Goal: Transaction & Acquisition: Purchase product/service

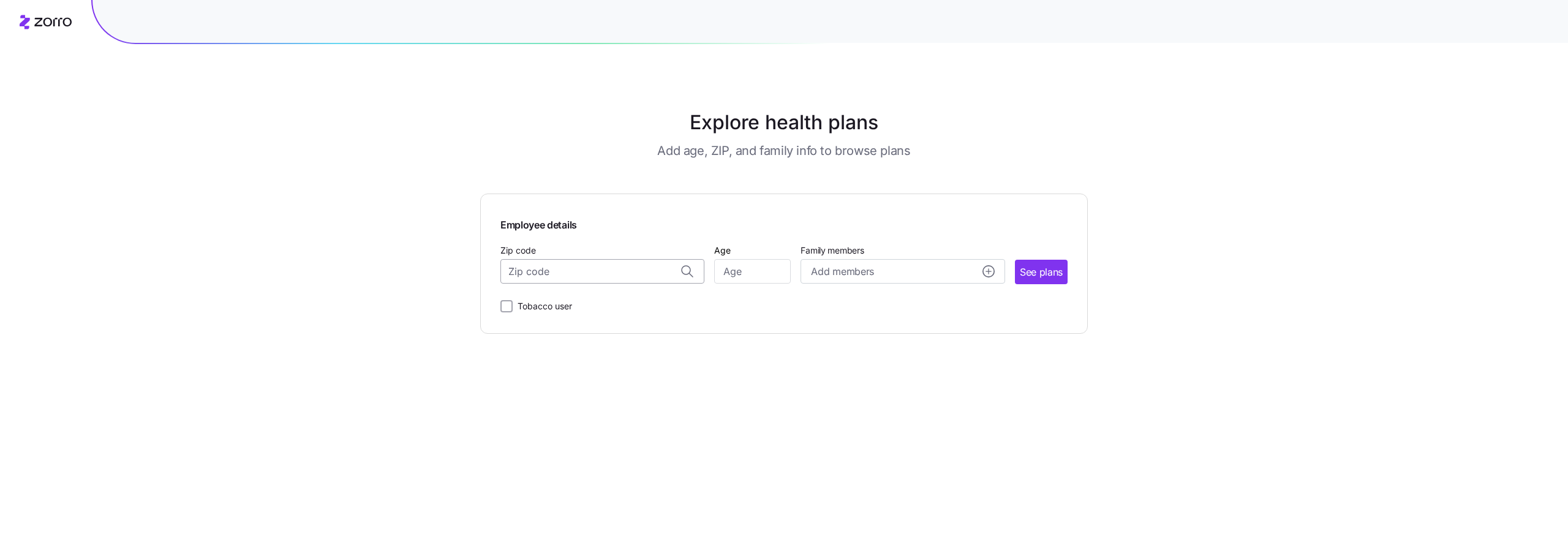
click at [538, 276] on input "Zip code" at bounding box center [602, 272] width 204 height 25
click at [627, 305] on span "10011, [US_STATE][GEOGRAPHIC_DATA], [GEOGRAPHIC_DATA]" at bounding box center [600, 304] width 172 height 16
type input "10011, [US_STATE][GEOGRAPHIC_DATA], [GEOGRAPHIC_DATA]"
click at [765, 268] on input "Age" at bounding box center [752, 272] width 76 height 25
type input "32"
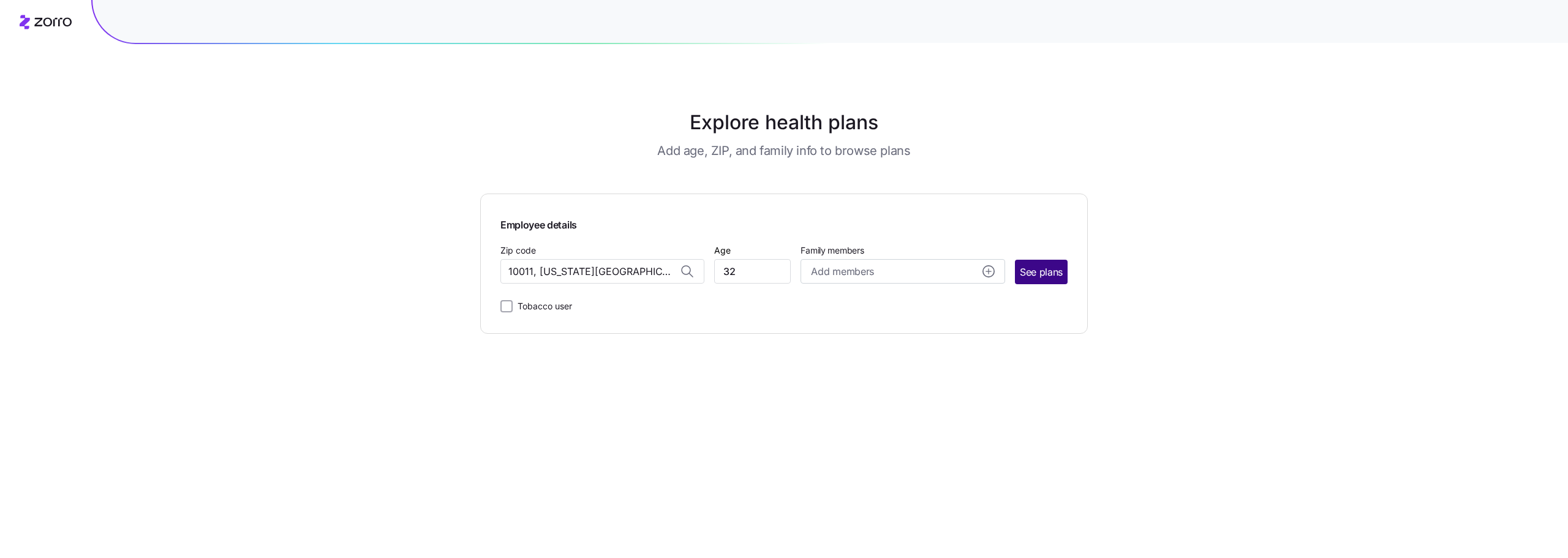
click at [1027, 283] on button "See plans" at bounding box center [1041, 272] width 52 height 25
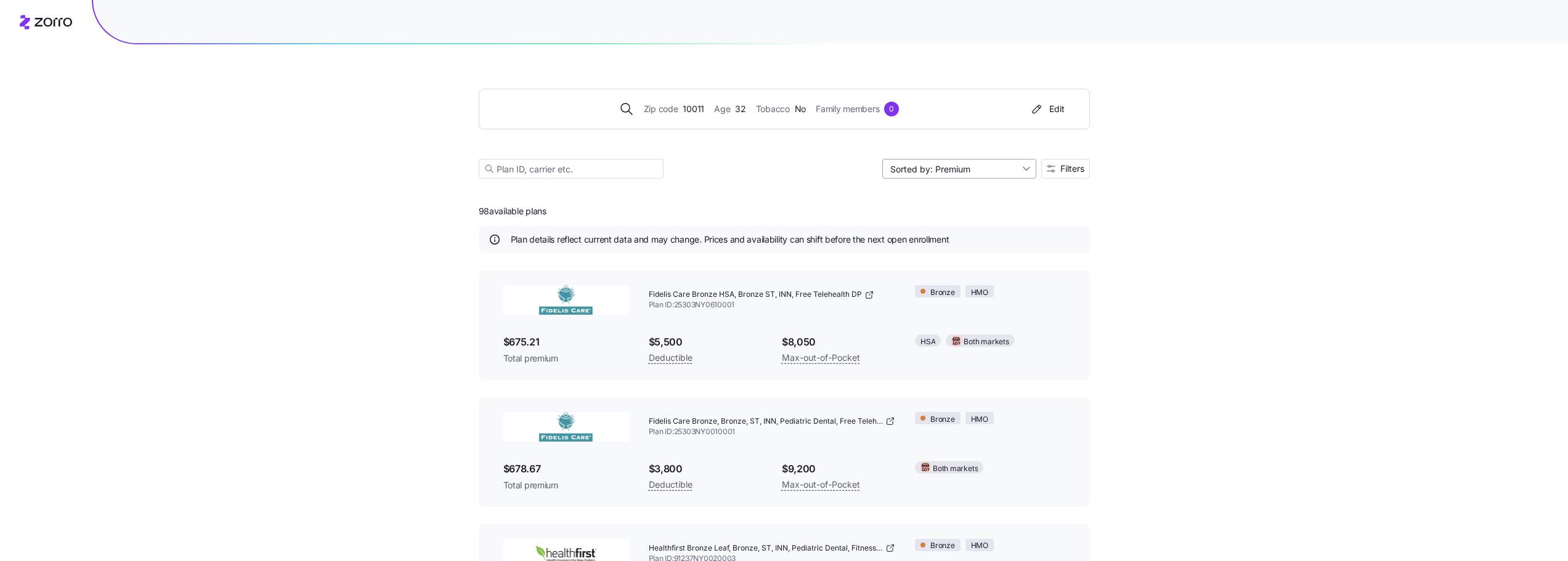
click at [1024, 174] on input "Sorted by: Premium" at bounding box center [959, 169] width 154 height 20
click at [1152, 199] on div "Zip code 10011 Age [DEMOGRAPHIC_DATA] Tobacco No Family members 0 Edit Sorted b…" at bounding box center [784, 443] width 1568 height 887
click at [1087, 173] on button "Filters" at bounding box center [1065, 169] width 49 height 20
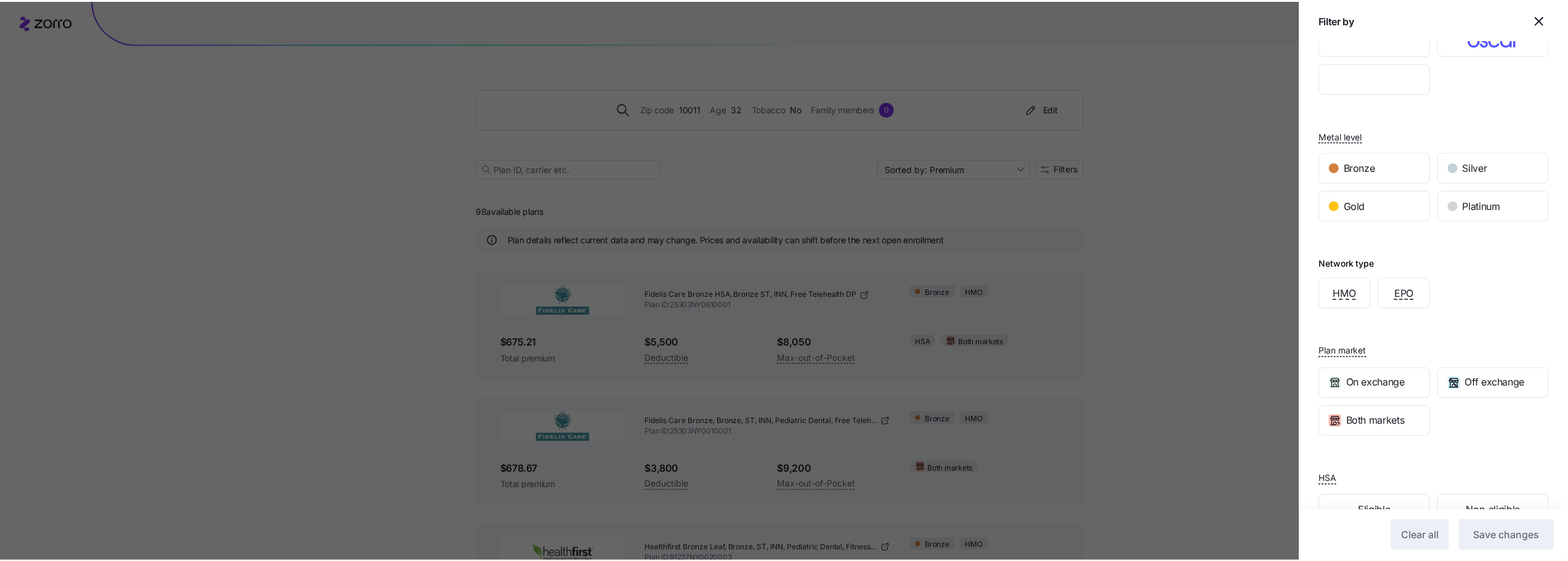
scroll to position [158, 0]
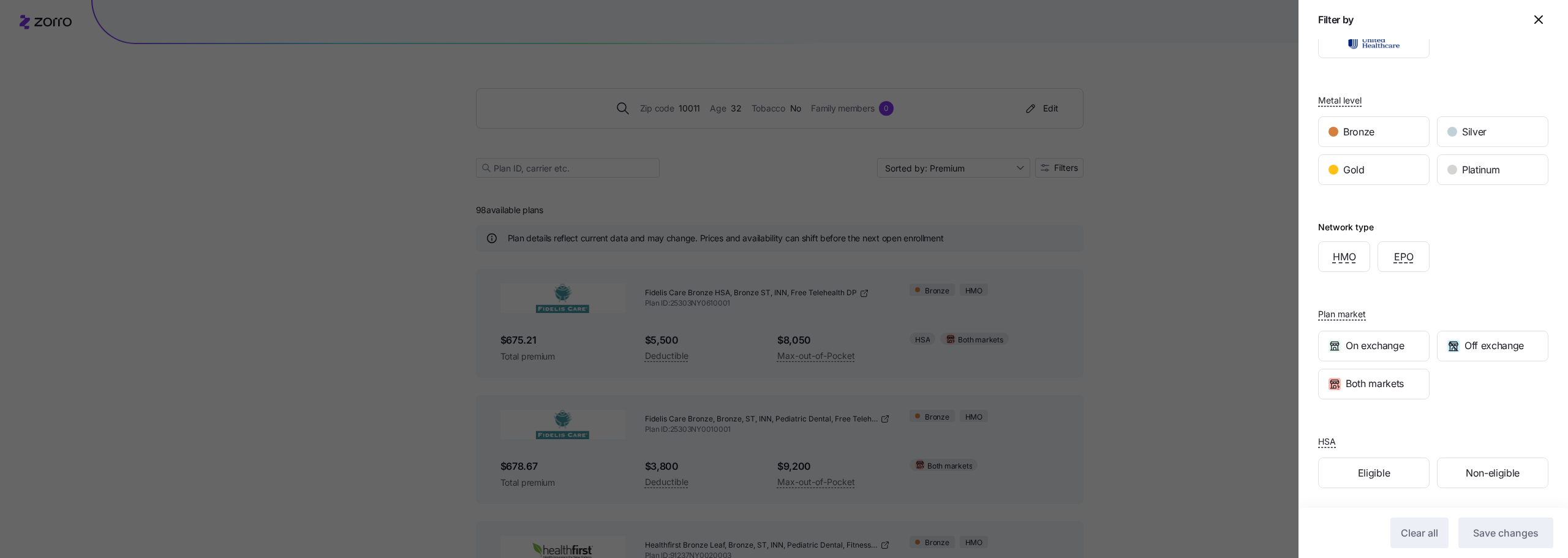
click at [1169, 318] on div at bounding box center [784, 279] width 1568 height 558
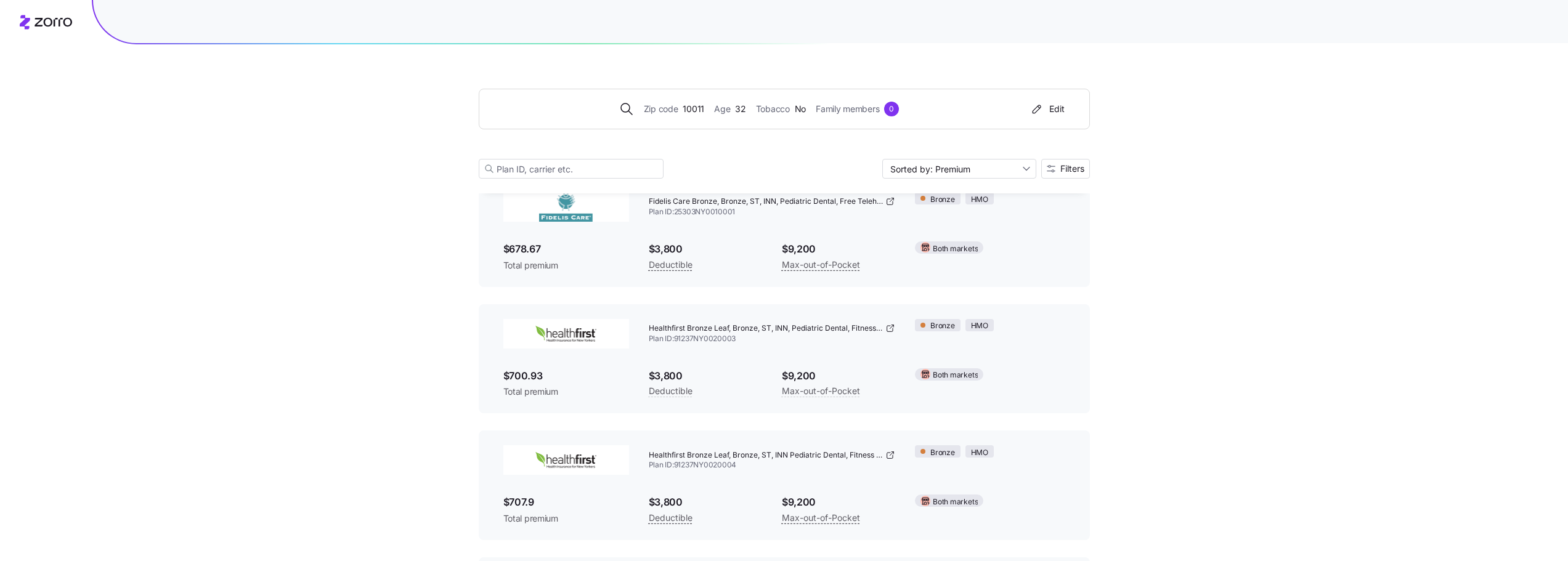
scroll to position [0, 0]
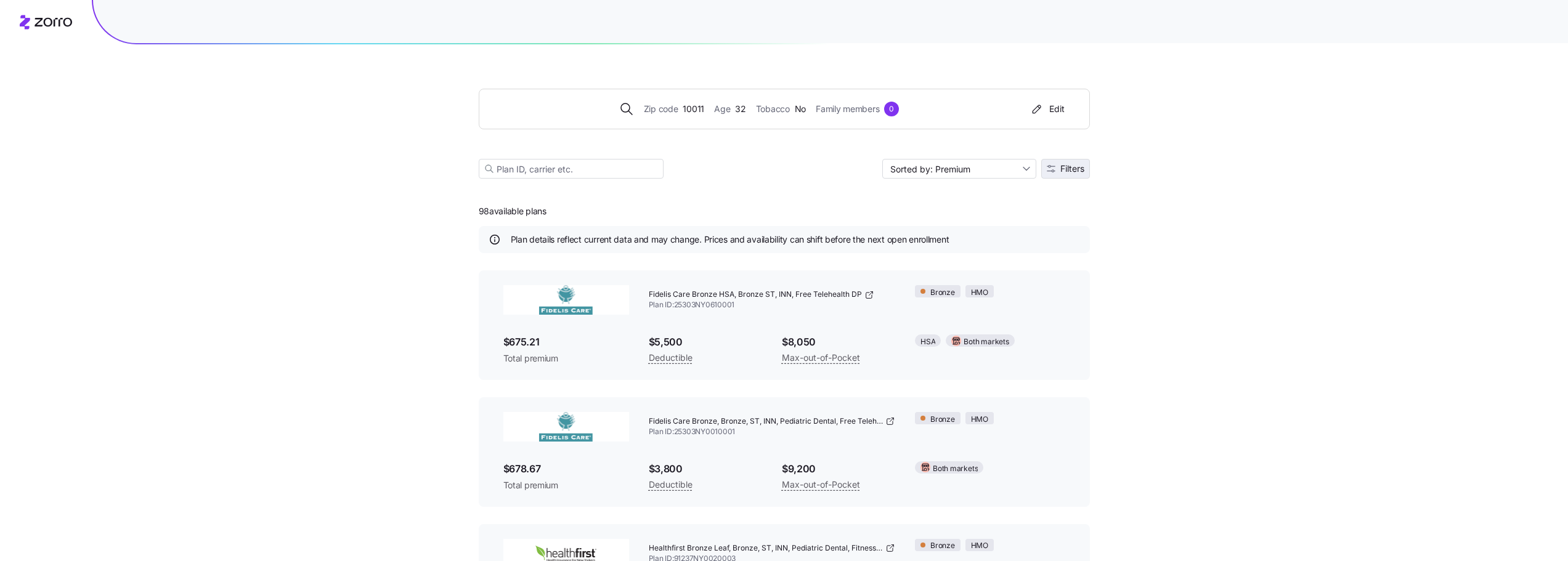
click at [1069, 172] on span "Filters" at bounding box center [1072, 168] width 24 height 8
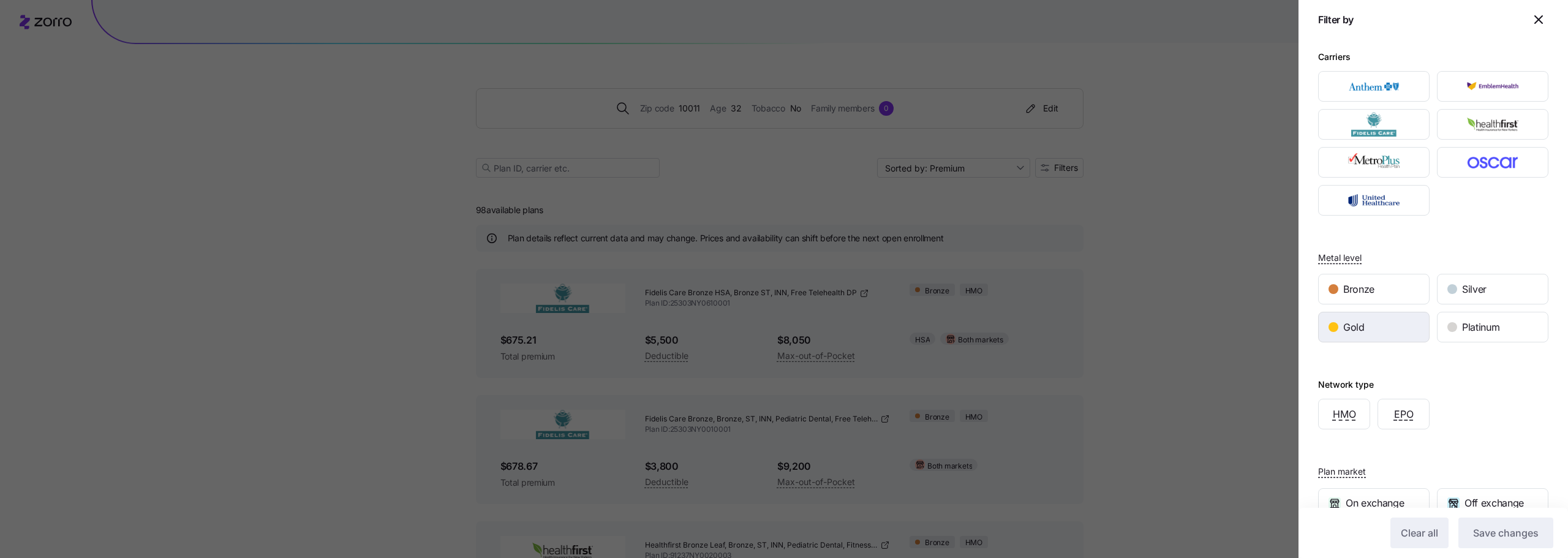
click at [1350, 322] on span "Gold" at bounding box center [1354, 327] width 21 height 16
click at [1504, 532] on span "Save changes" at bounding box center [1505, 533] width 65 height 15
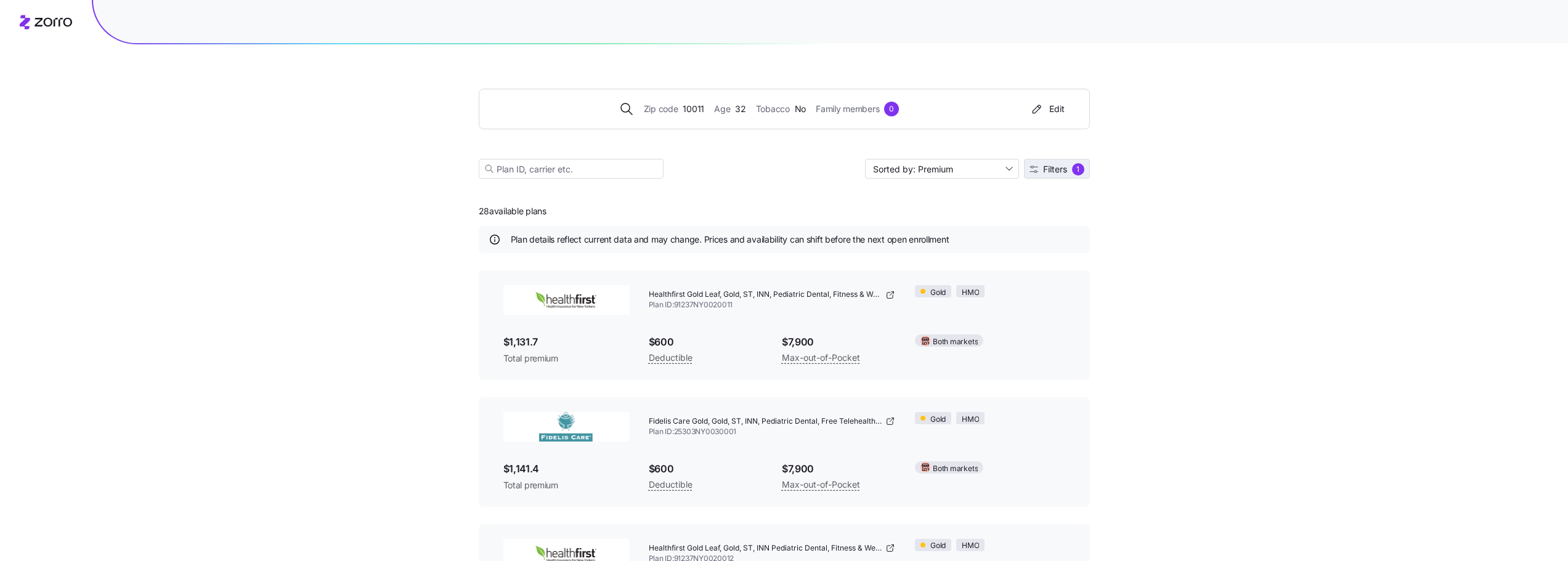
click at [1058, 169] on span "Filters" at bounding box center [1055, 169] width 24 height 8
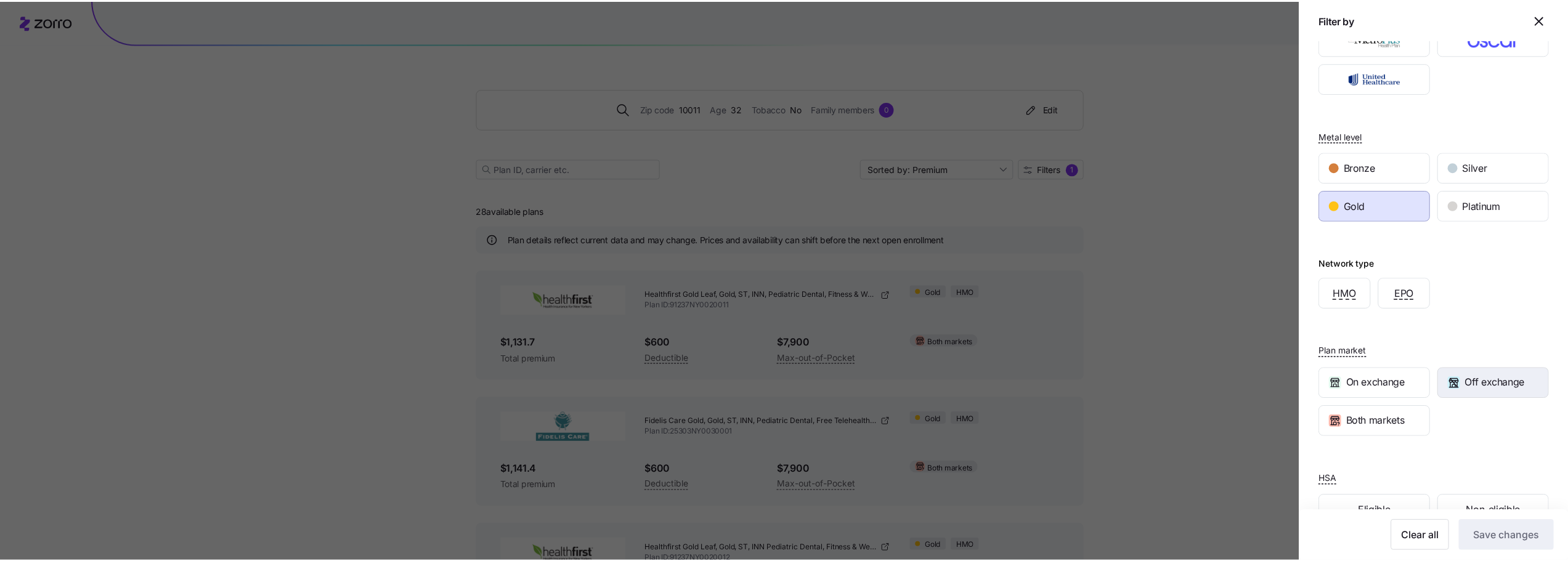
scroll to position [158, 0]
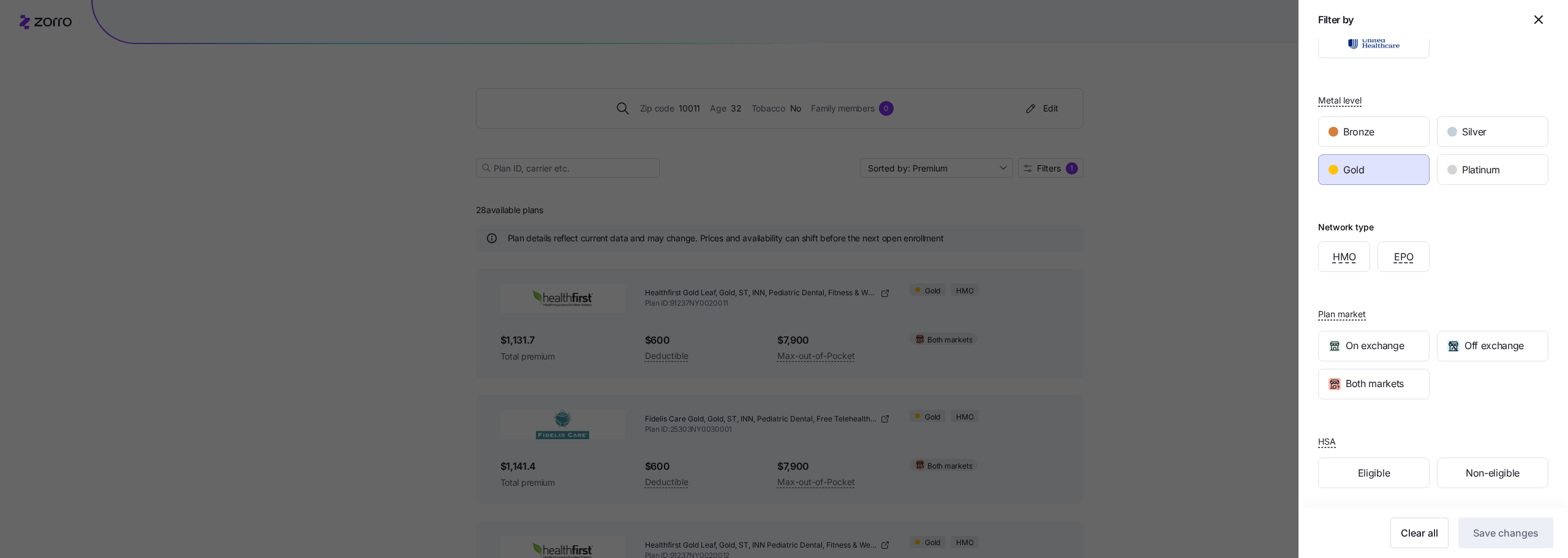
click at [1208, 434] on div at bounding box center [784, 279] width 1568 height 558
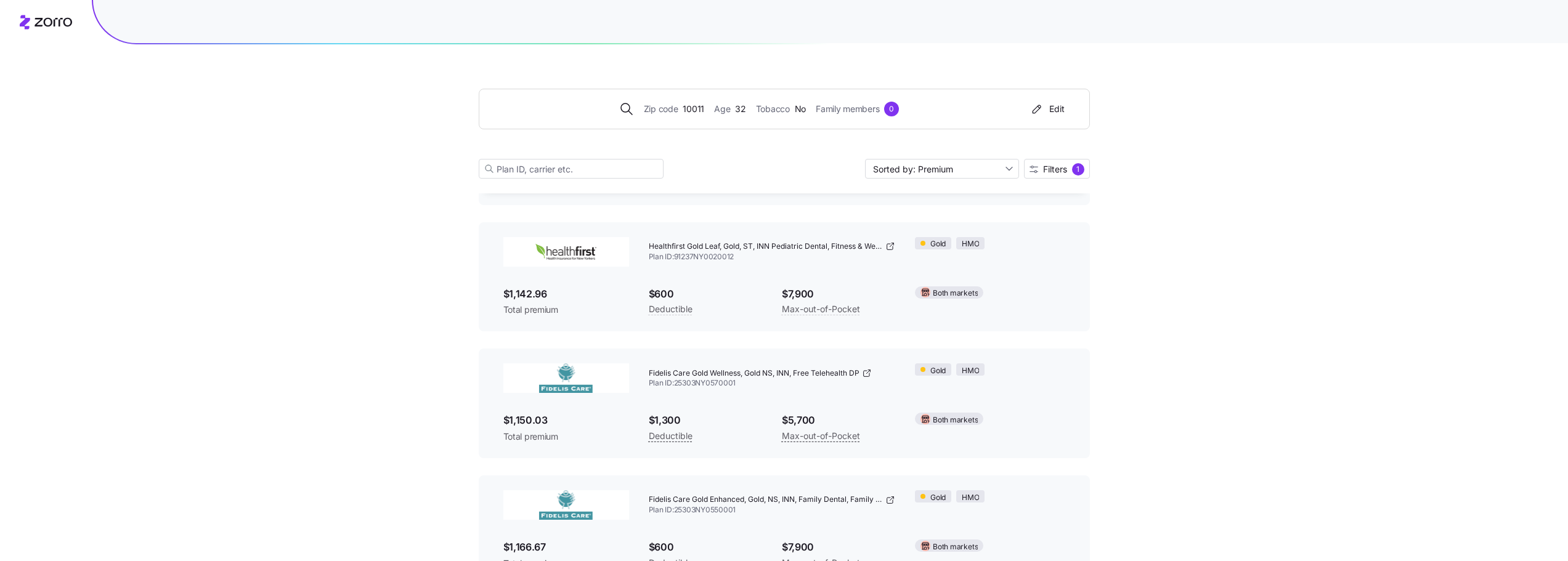
scroll to position [0, 0]
